Goal: Check status: Check status

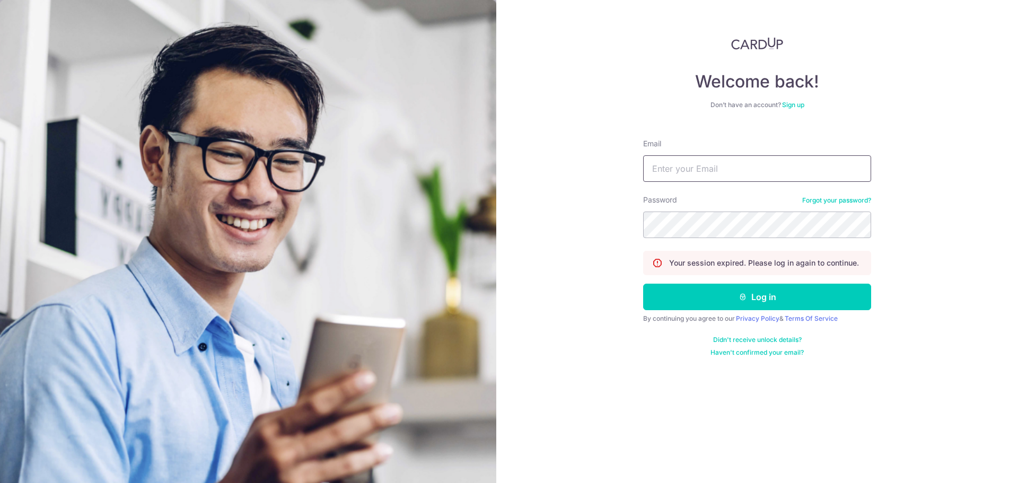
click at [673, 173] on input "Email" at bounding box center [757, 168] width 228 height 27
type input "[EMAIL_ADDRESS][DOMAIN_NAME]"
click at [643, 284] on button "Log in" at bounding box center [757, 297] width 228 height 27
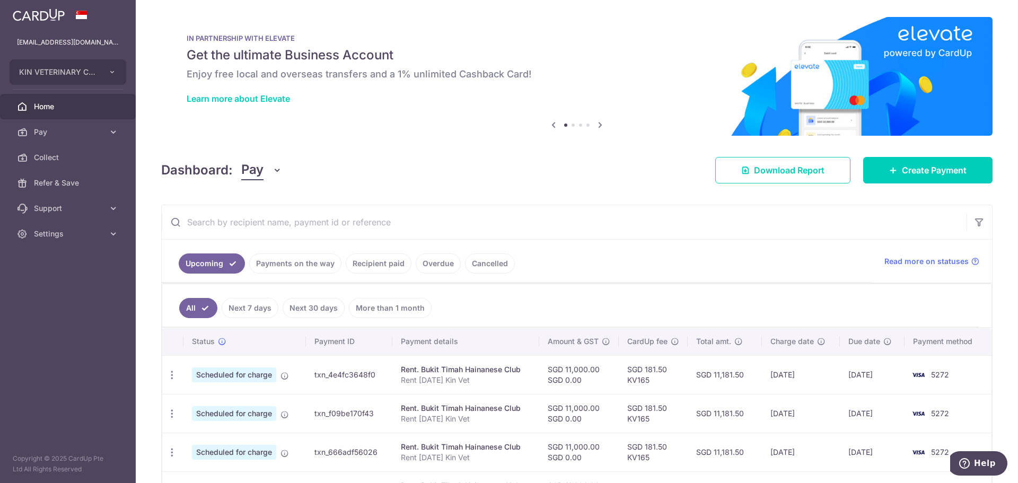
click at [307, 268] on link "Payments on the way" at bounding box center [295, 263] width 92 height 20
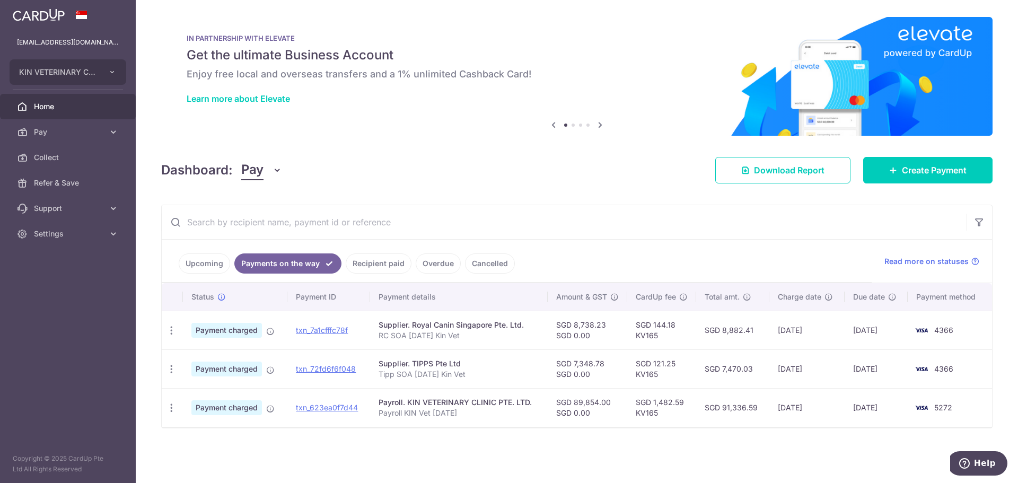
click at [373, 268] on link "Recipient paid" at bounding box center [379, 263] width 66 height 20
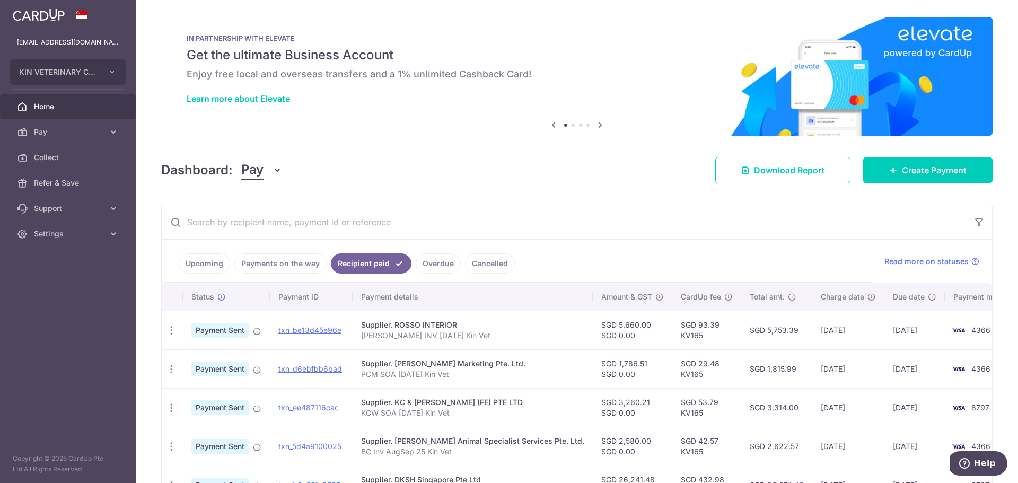
click at [447, 266] on link "Overdue" at bounding box center [438, 263] width 45 height 20
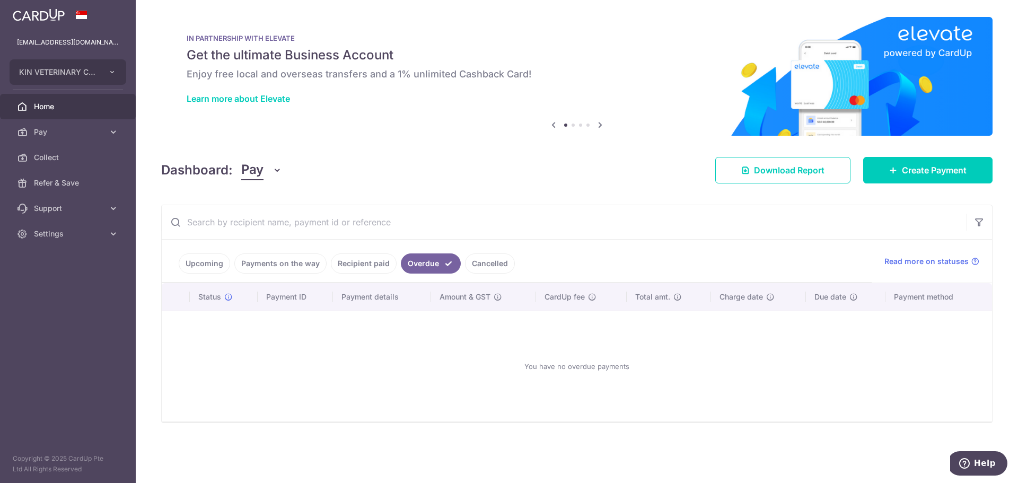
click at [208, 251] on ul "Upcoming Payments on the way Recipient paid Overdue Cancelled" at bounding box center [517, 261] width 710 height 43
click at [202, 259] on link "Upcoming" at bounding box center [204, 263] width 51 height 20
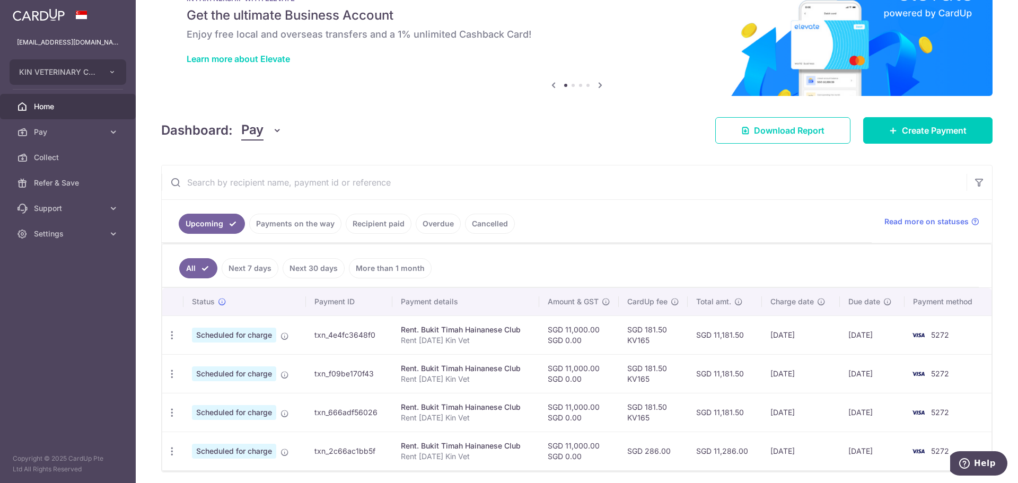
scroll to position [79, 0]
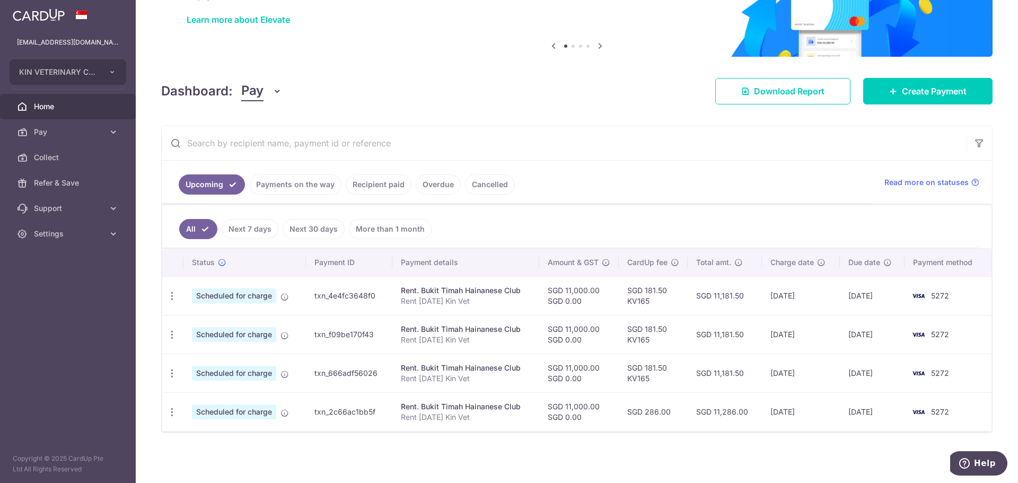
click at [251, 231] on link "Next 7 days" at bounding box center [250, 229] width 57 height 20
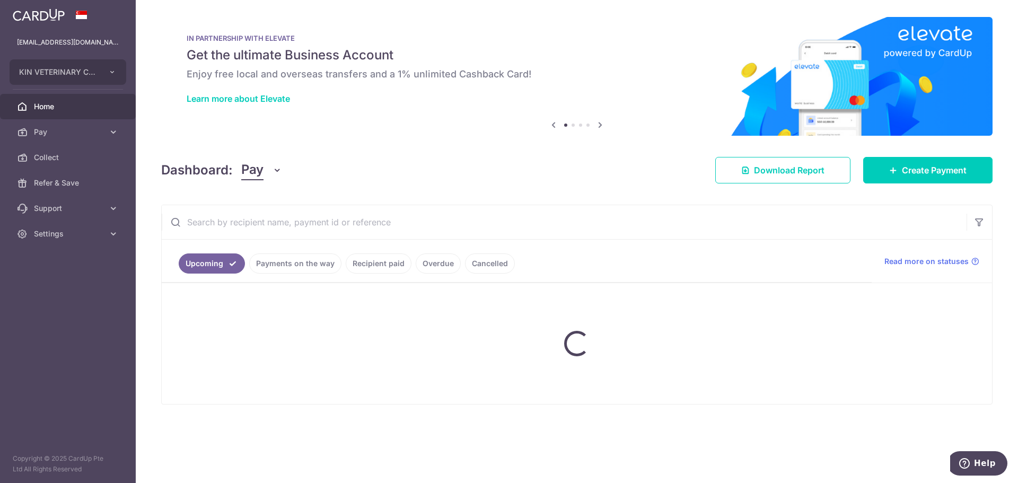
scroll to position [0, 0]
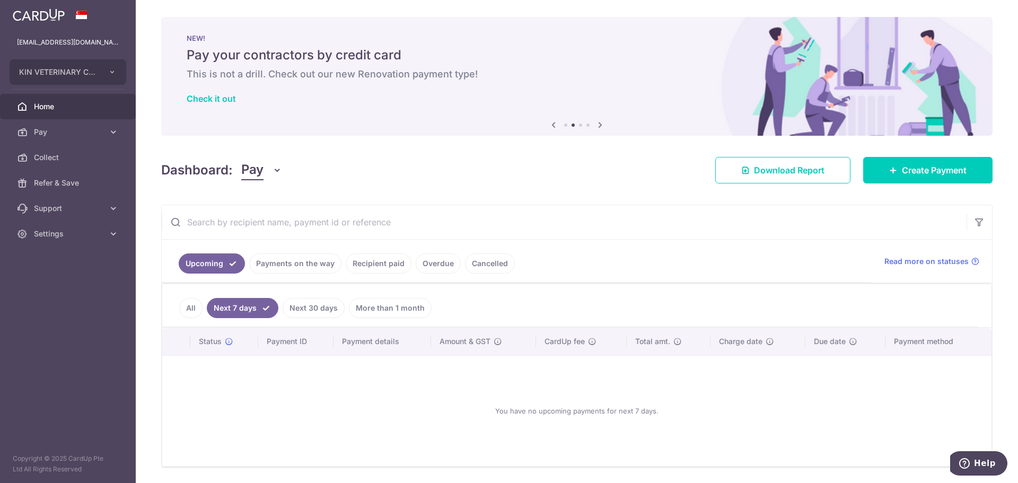
click at [199, 309] on link "All" at bounding box center [190, 308] width 23 height 20
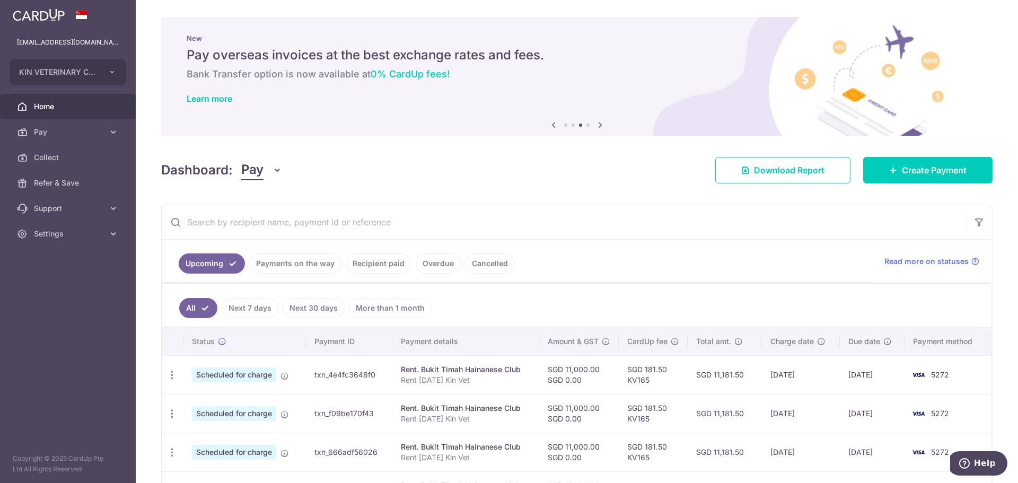
click at [312, 261] on link "Payments on the way" at bounding box center [295, 263] width 92 height 20
